Goal: Find specific page/section: Find specific page/section

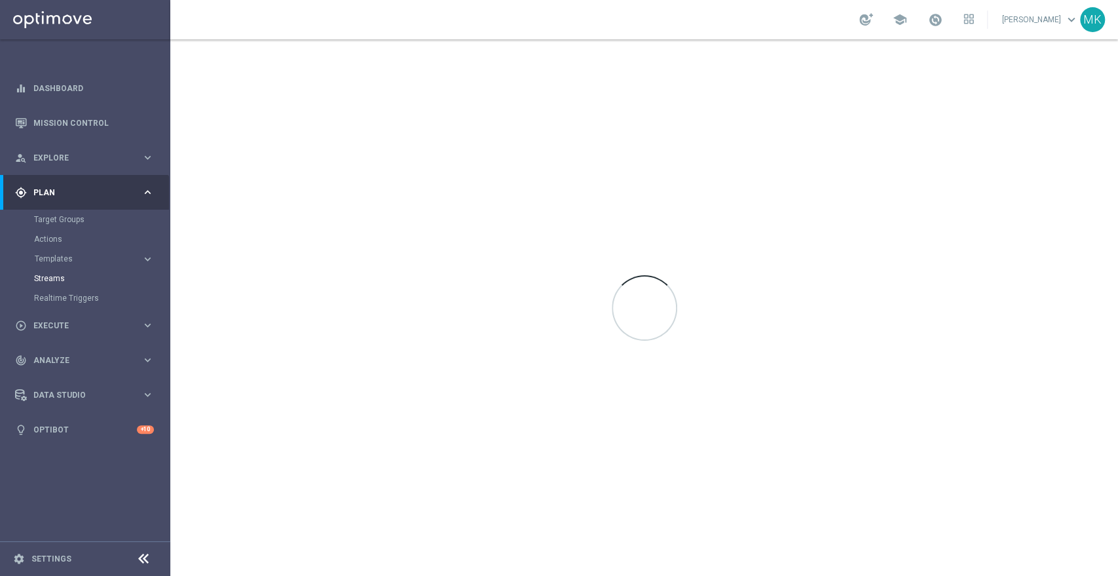
click at [44, 187] on div "gps_fixed Plan" at bounding box center [78, 193] width 126 height 12
click at [60, 162] on div "person_search Explore" at bounding box center [78, 158] width 126 height 12
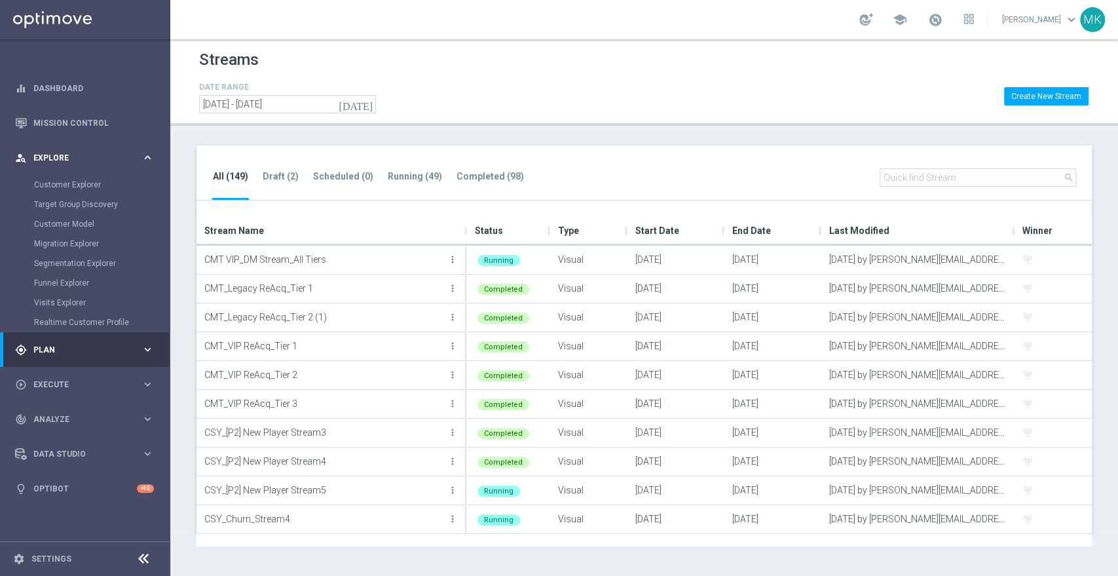
click at [72, 152] on div "person_search Explore" at bounding box center [78, 158] width 126 height 12
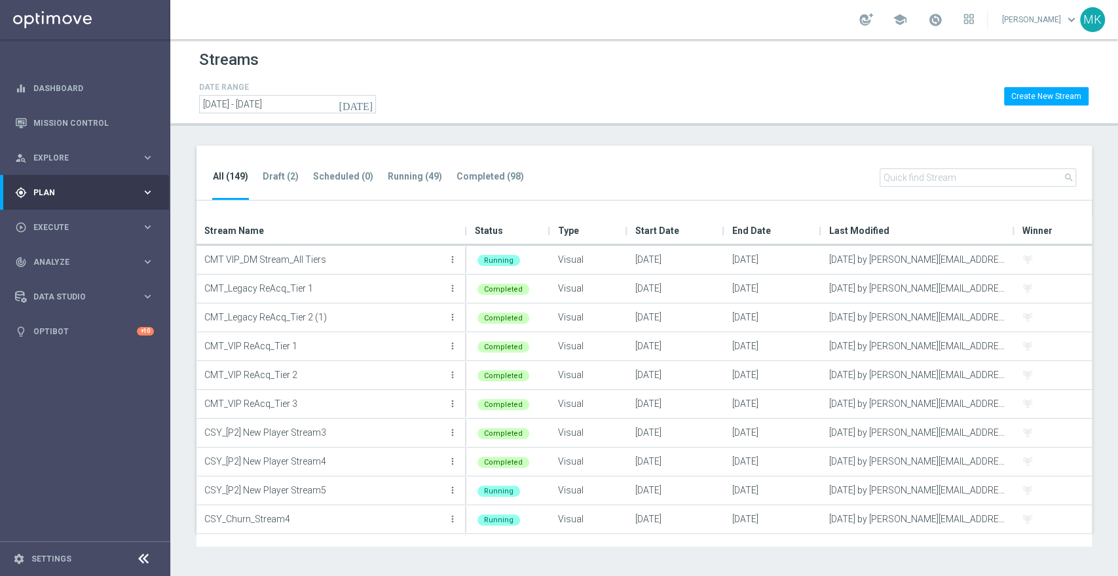
click at [69, 193] on span "Plan" at bounding box center [87, 193] width 108 height 8
click at [57, 259] on span "Templates" at bounding box center [82, 259] width 94 height 8
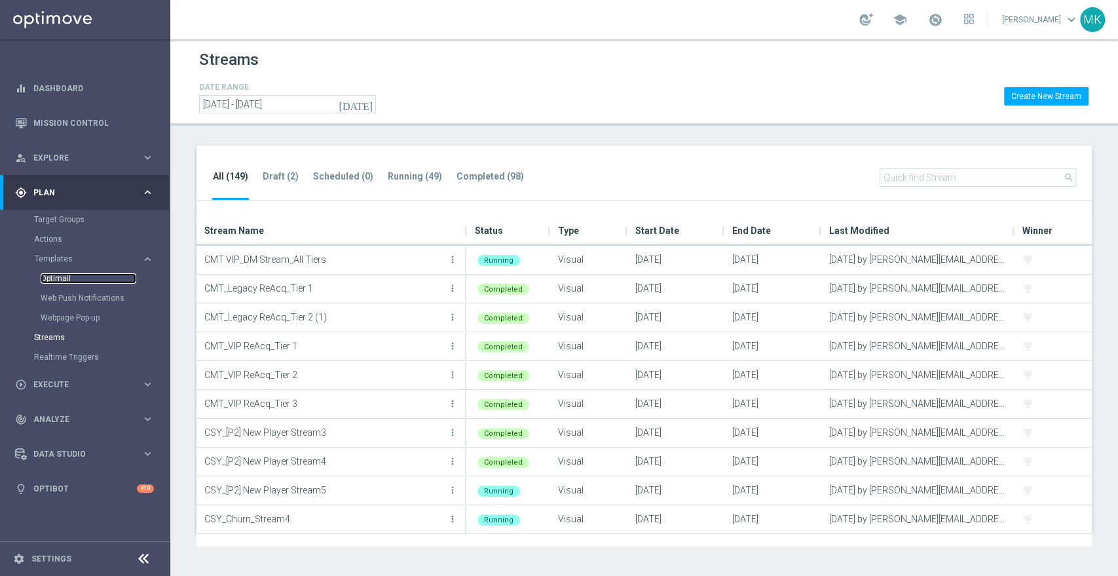
click at [62, 280] on link "Optimail" at bounding box center [89, 278] width 96 height 10
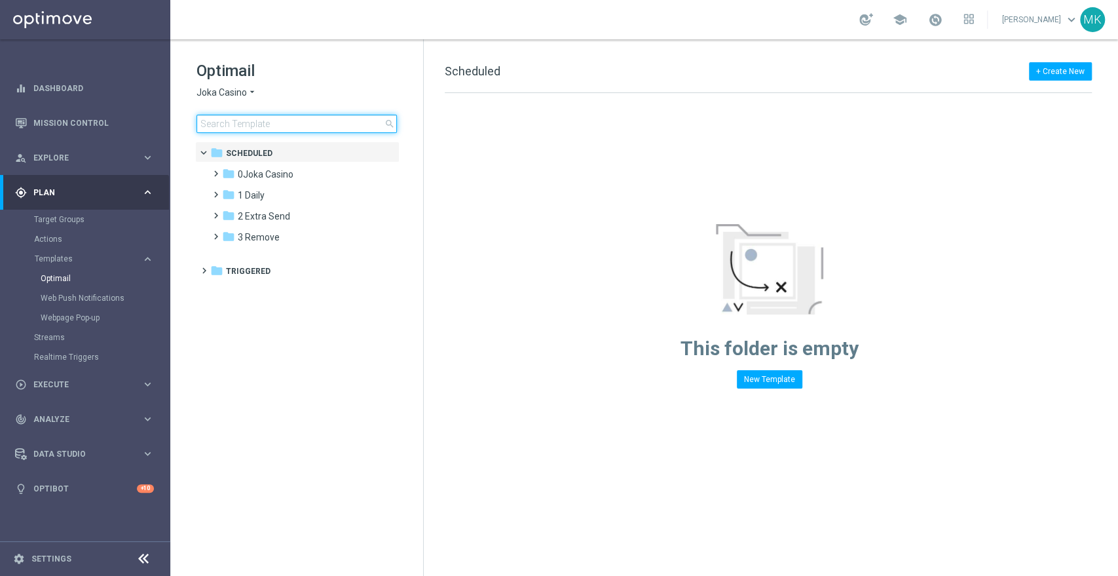
click at [296, 130] on input at bounding box center [296, 124] width 200 height 18
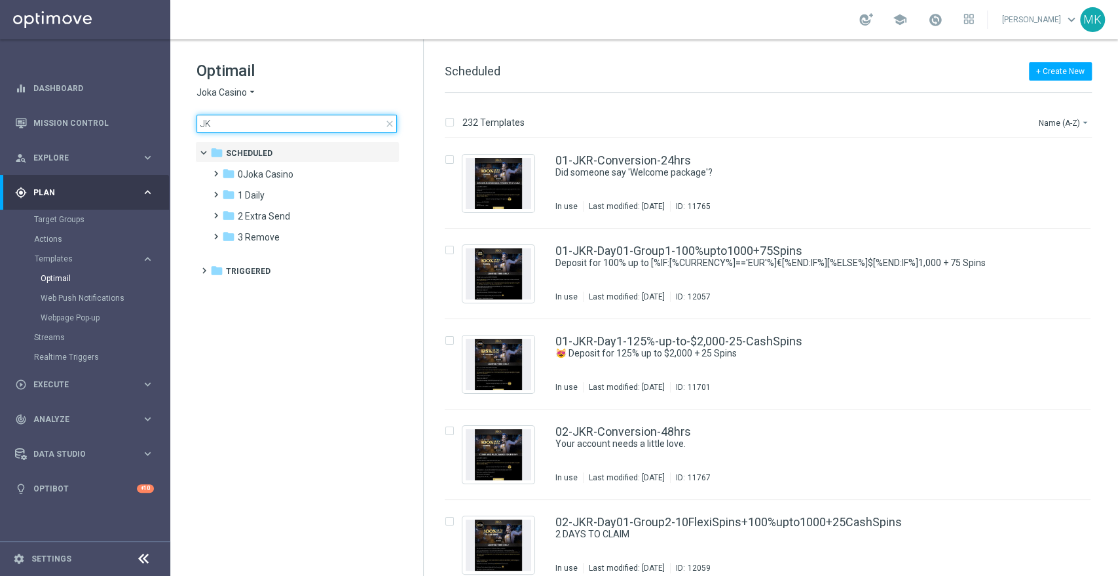
type input "J"
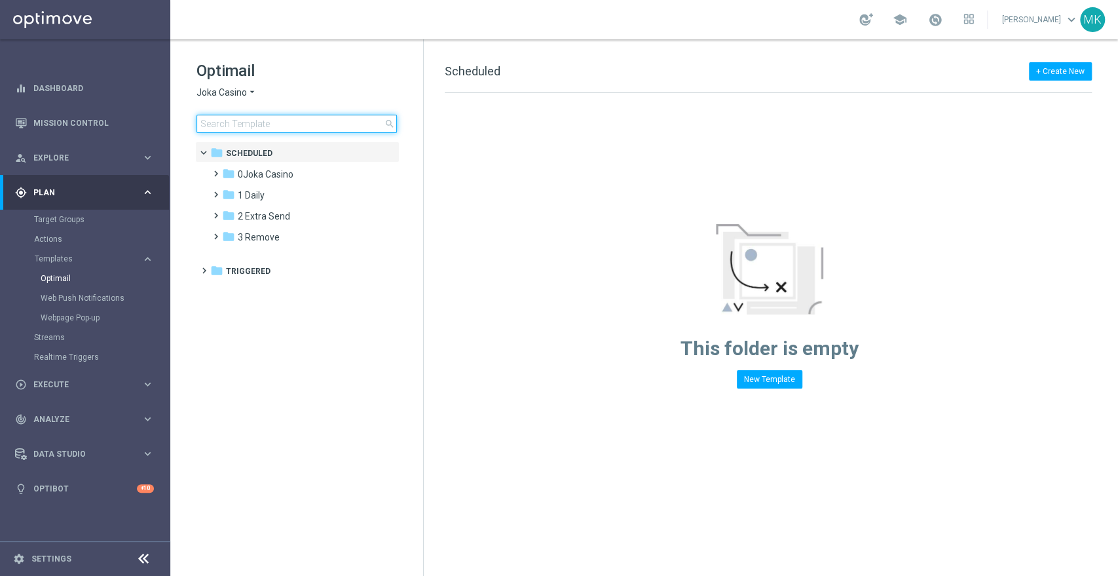
type input "O"
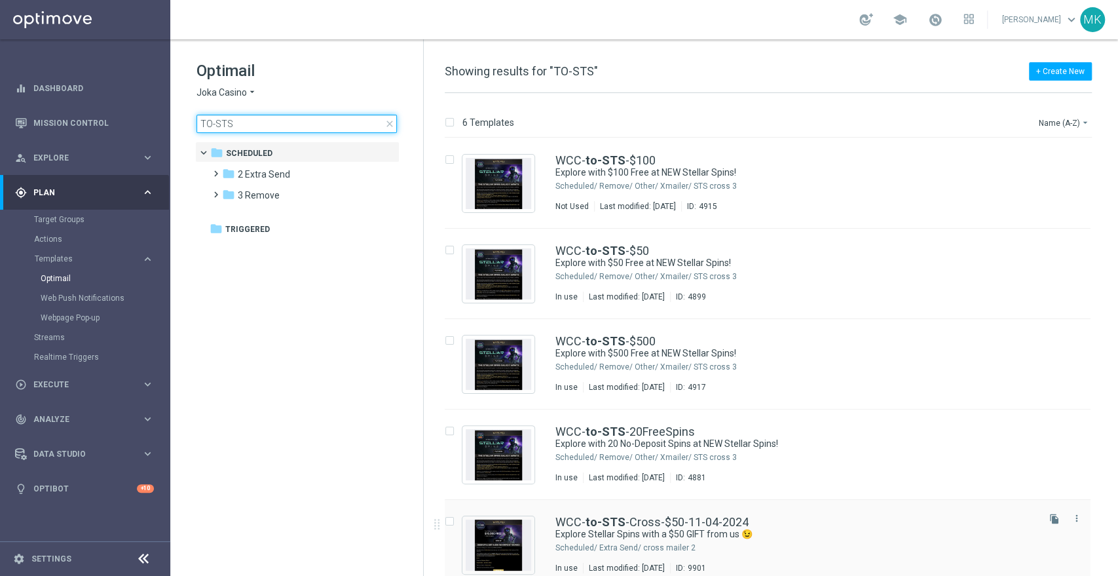
scroll to position [105, 0]
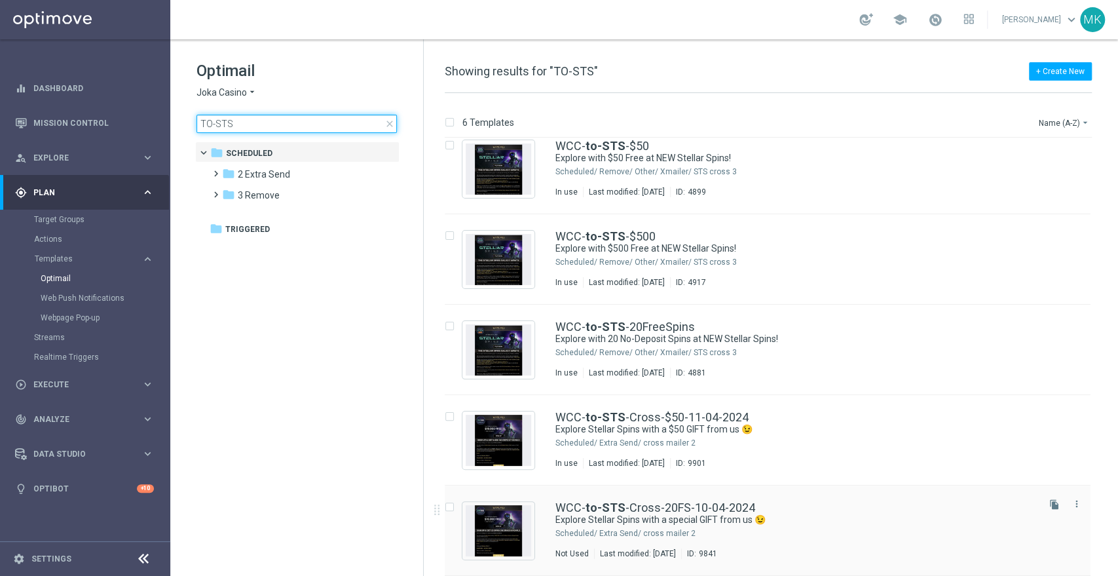
type input "TO-STS"
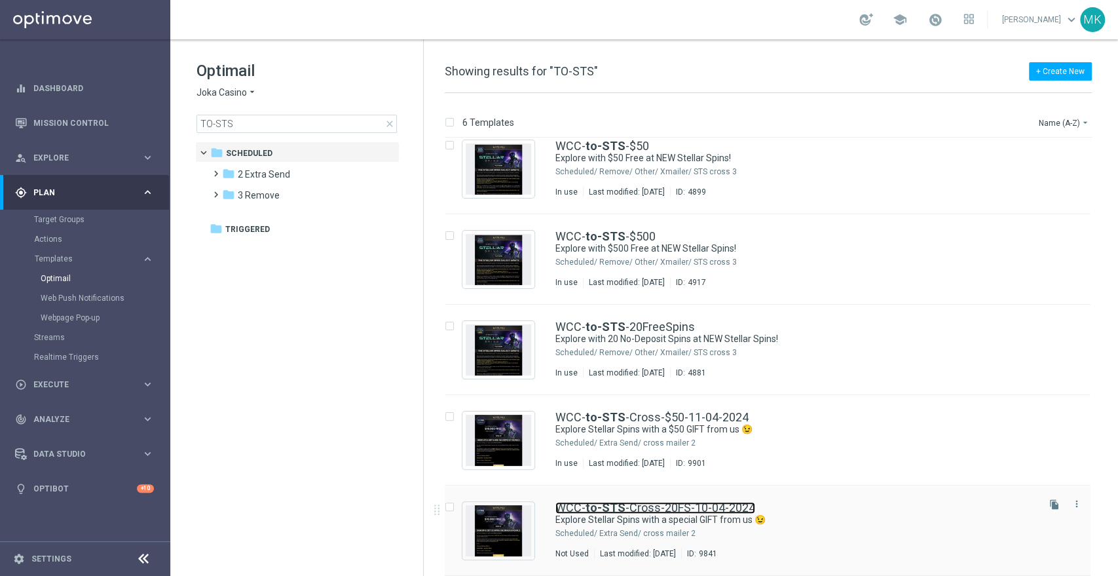
click at [630, 504] on link "WCC- to-STS -Cross-20FS-10-04-2024" at bounding box center [655, 508] width 200 height 12
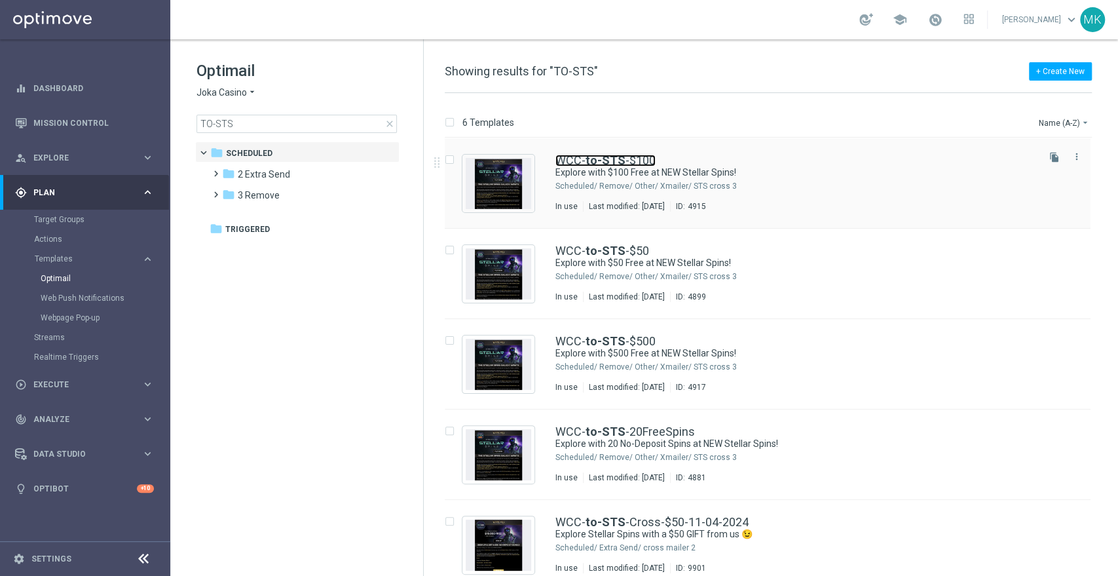
click at [618, 159] on b "to-STS" at bounding box center [606, 160] width 40 height 14
click at [1075, 159] on icon "more_vert" at bounding box center [1077, 156] width 10 height 10
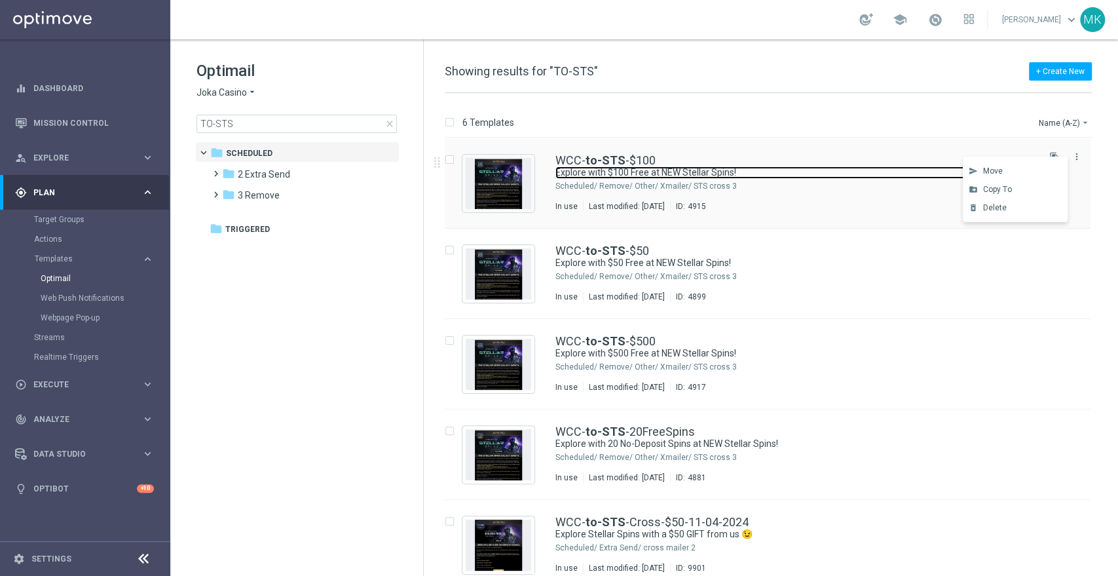
click at [669, 173] on link "Explore with $100 Free at NEW Stellar Spins!" at bounding box center [780, 172] width 450 height 12
